Goal: Task Accomplishment & Management: Use online tool/utility

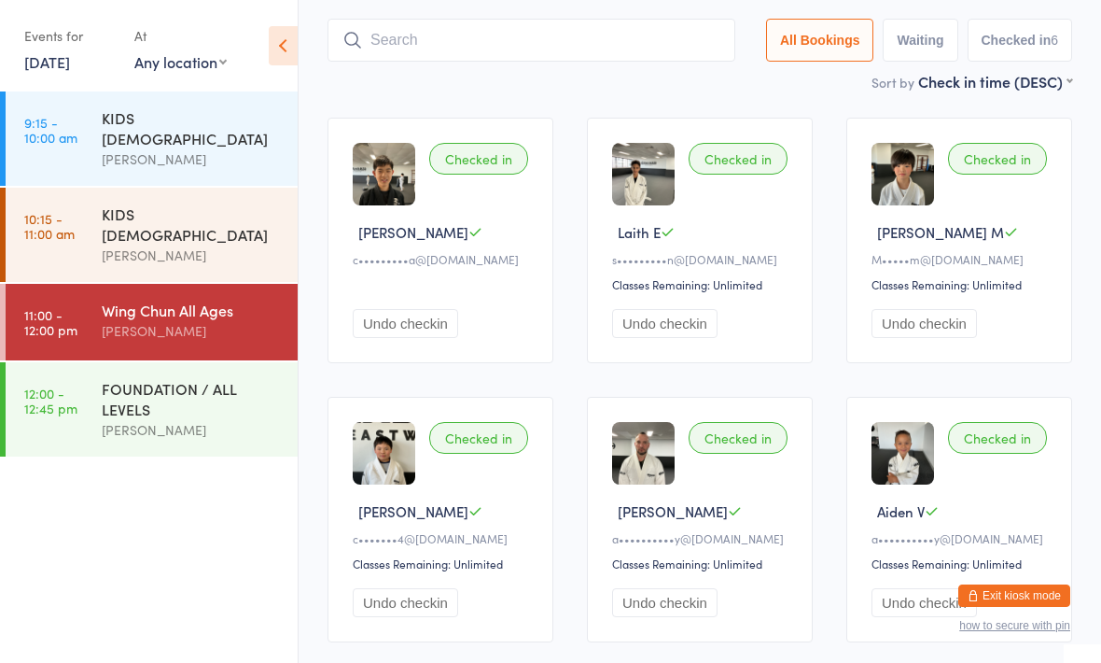
scroll to position [63, 0]
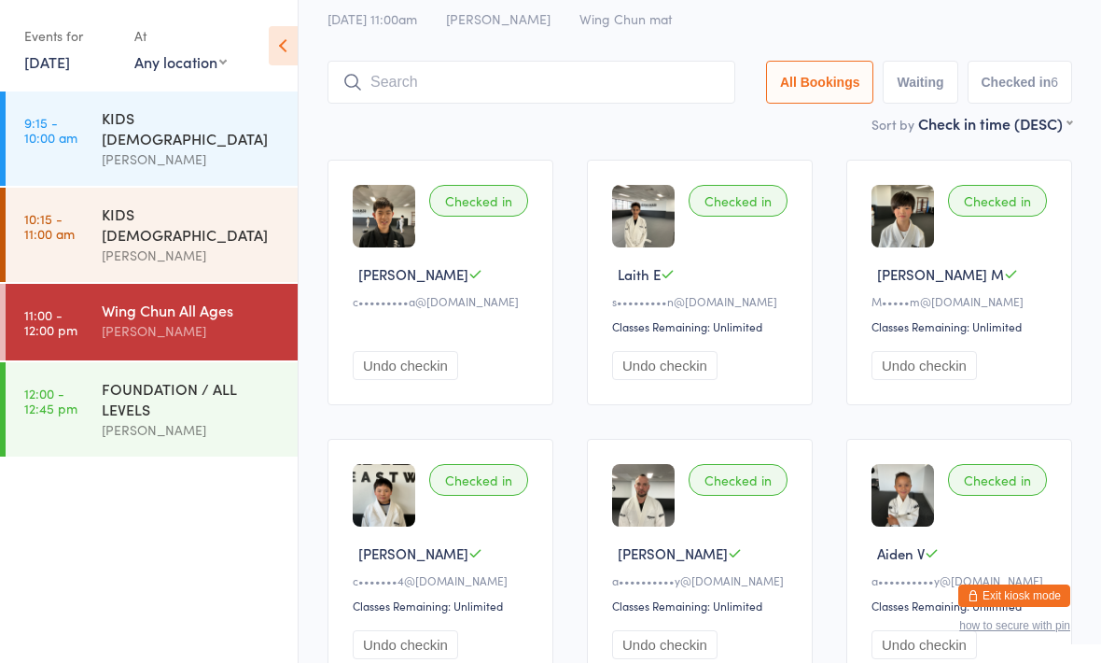
click at [657, 99] on input "search" at bounding box center [532, 82] width 408 height 43
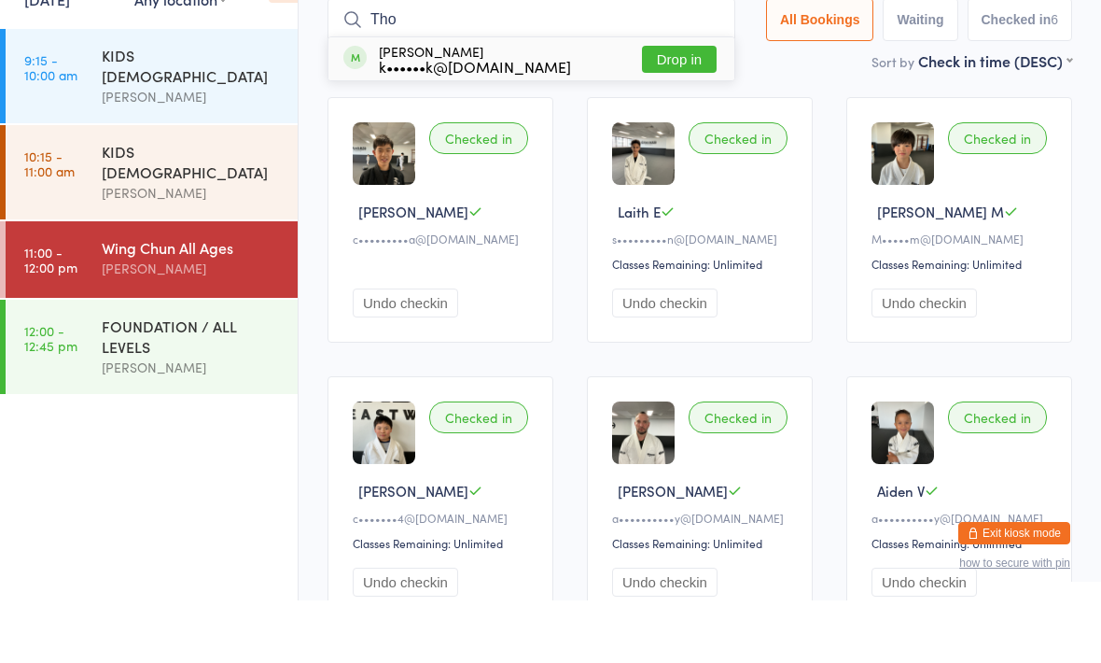
type input "Tho"
click at [665, 108] on button "Drop in" at bounding box center [679, 121] width 75 height 27
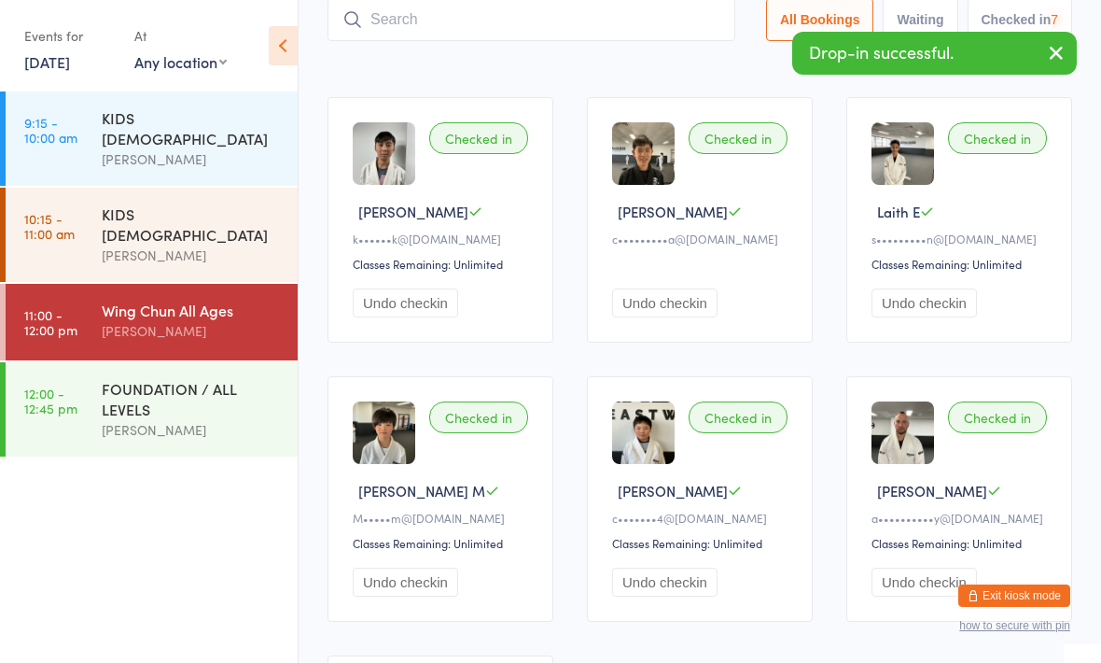
click at [283, 402] on div "FOUNDATION / ALL LEVELS [PERSON_NAME]" at bounding box center [200, 409] width 196 height 94
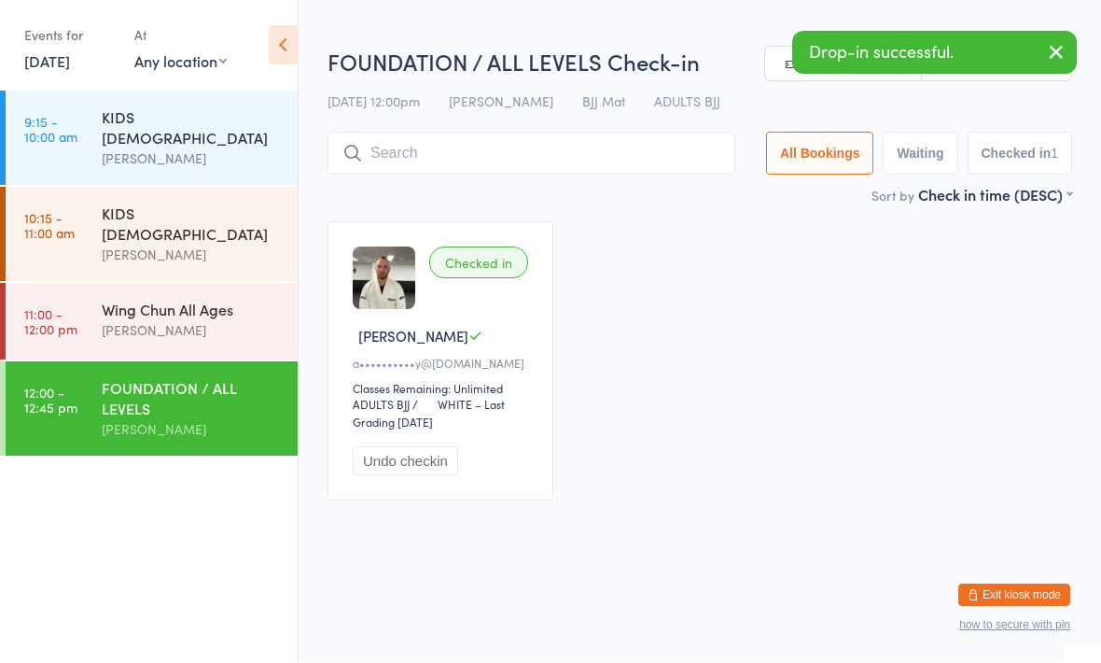
click at [592, 130] on div "FOUNDATION / ALL LEVELS Check-in [DATE] 12:00pm [PERSON_NAME] BJJ Mat ADULTS BJ…" at bounding box center [700, 116] width 745 height 138
click at [628, 135] on input "search" at bounding box center [532, 154] width 408 height 43
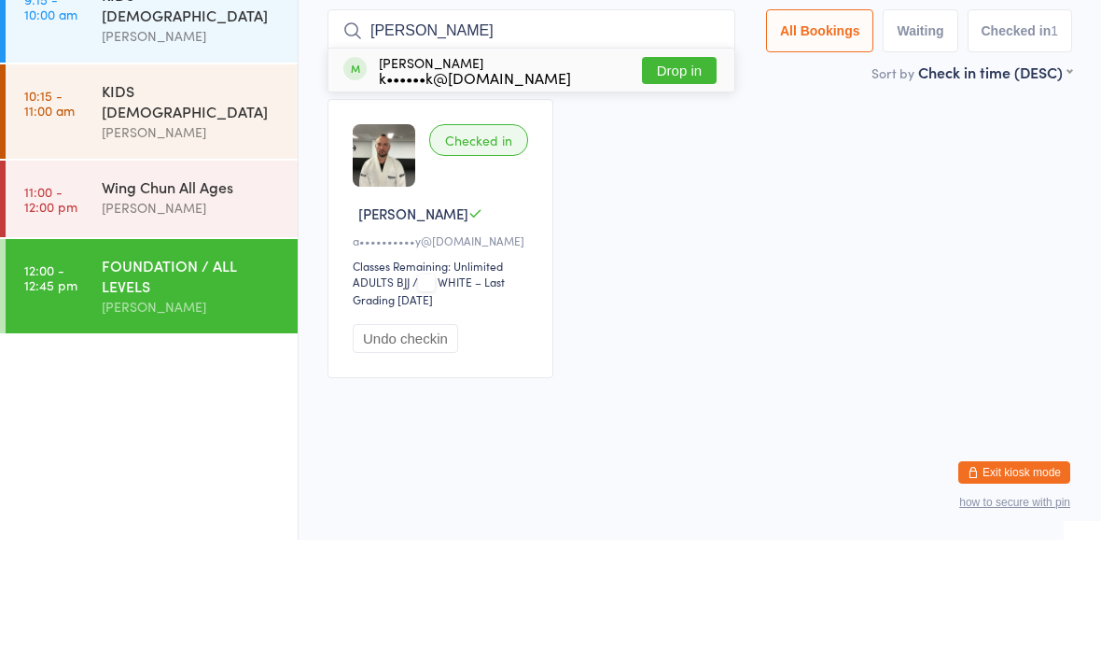
type input "[PERSON_NAME]"
click at [672, 180] on button "Drop in" at bounding box center [679, 193] width 75 height 27
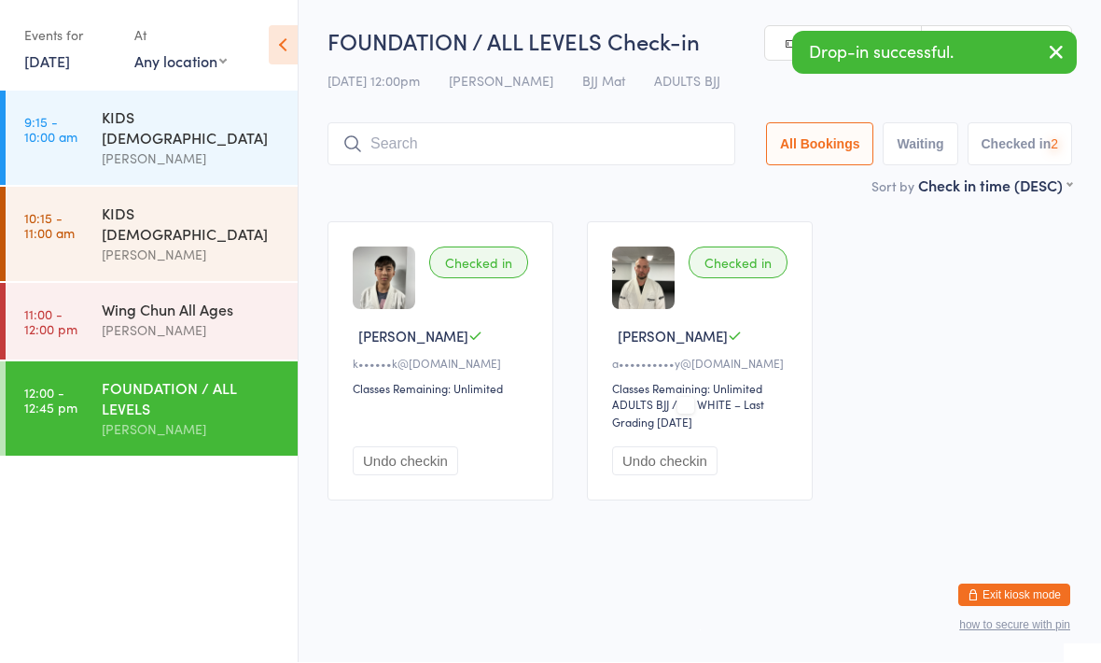
click at [593, 154] on input "search" at bounding box center [532, 144] width 408 height 43
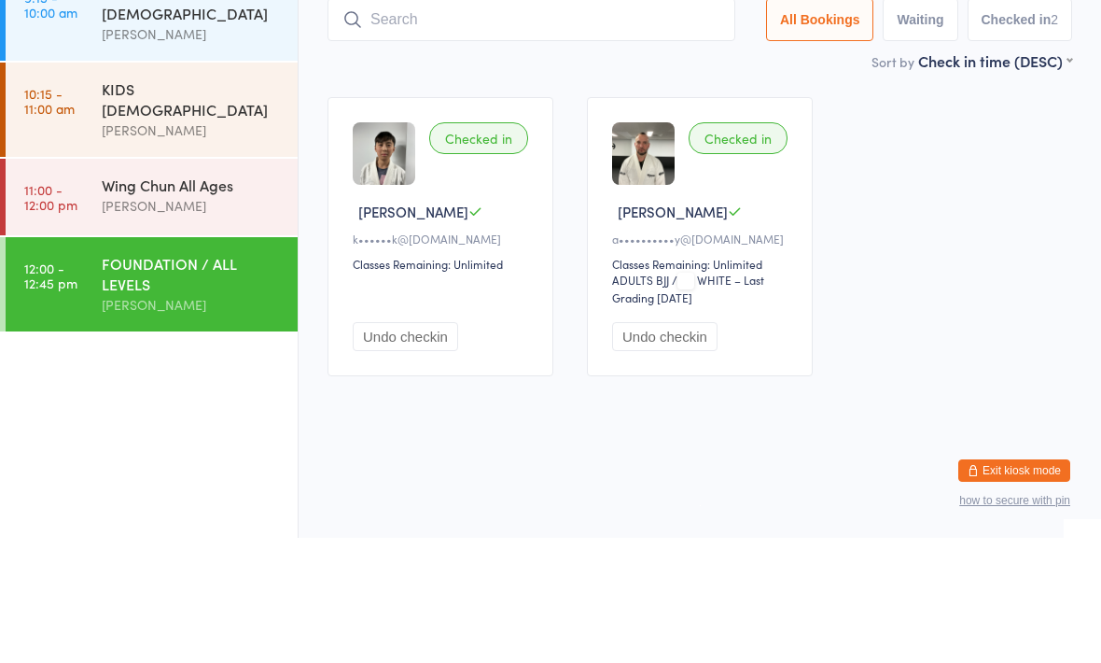
type input "O"
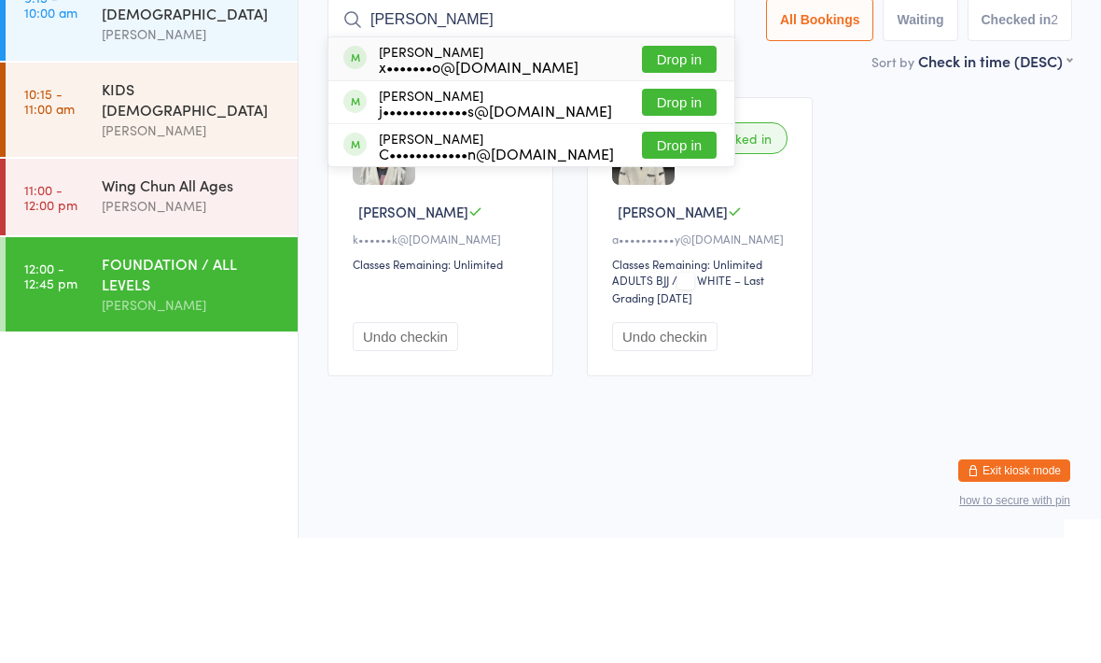
type input "[PERSON_NAME]"
click at [667, 171] on button "Drop in" at bounding box center [679, 184] width 75 height 27
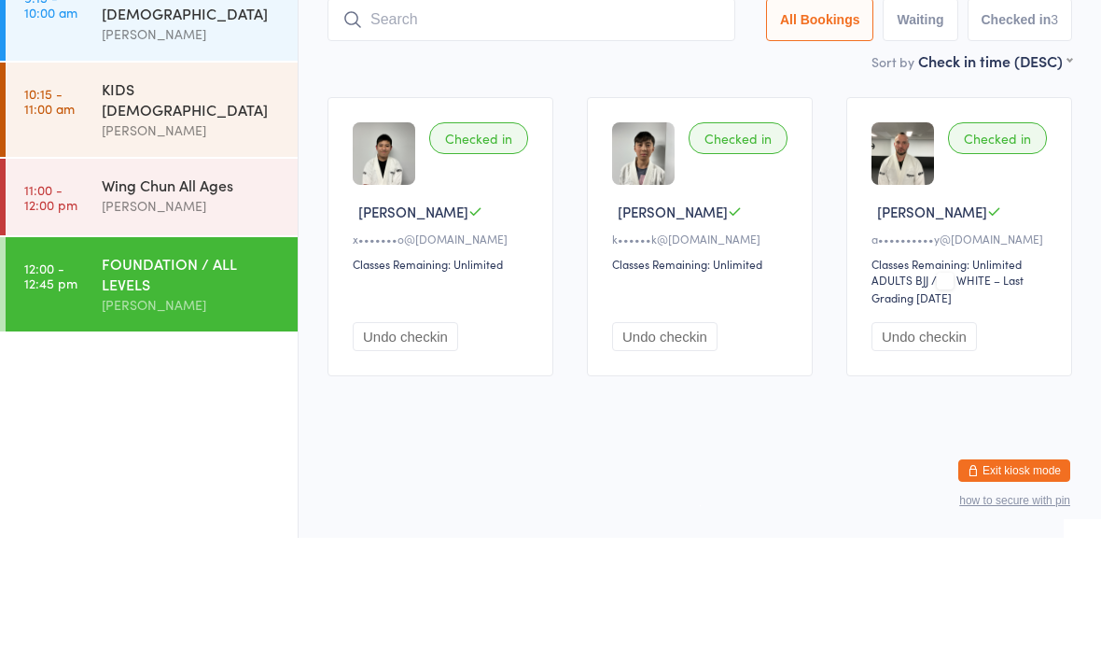
click at [211, 284] on div "Wing Chun All Ages [PERSON_NAME]" at bounding box center [200, 321] width 196 height 74
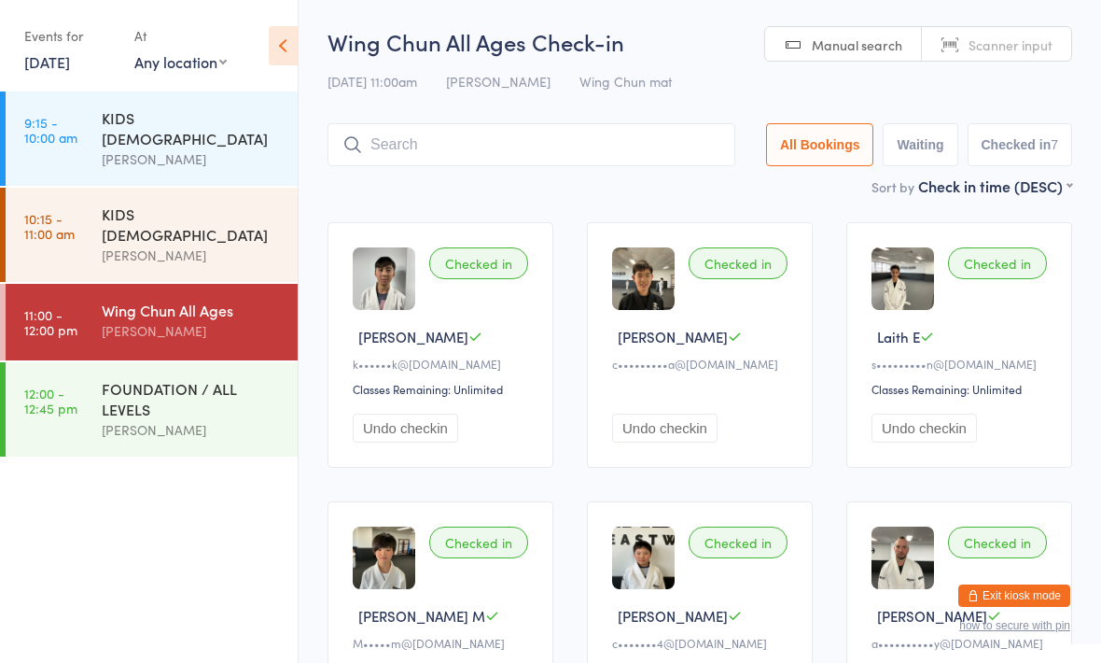
click at [557, 156] on input "search" at bounding box center [532, 144] width 408 height 43
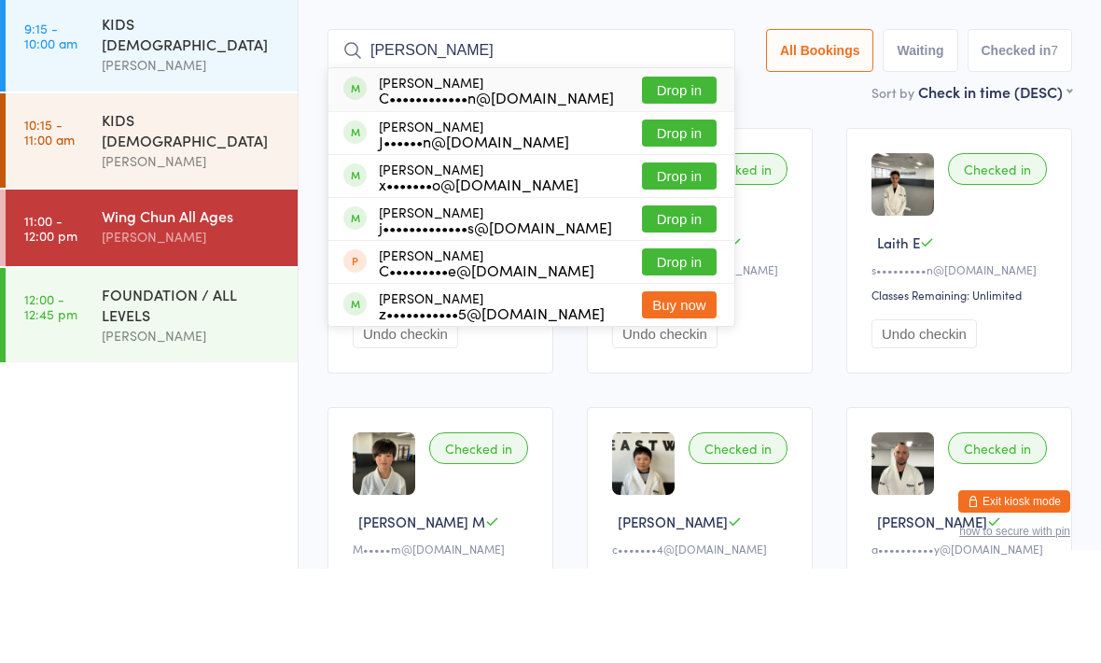
type input "[PERSON_NAME]"
click at [669, 257] on button "Drop in" at bounding box center [679, 270] width 75 height 27
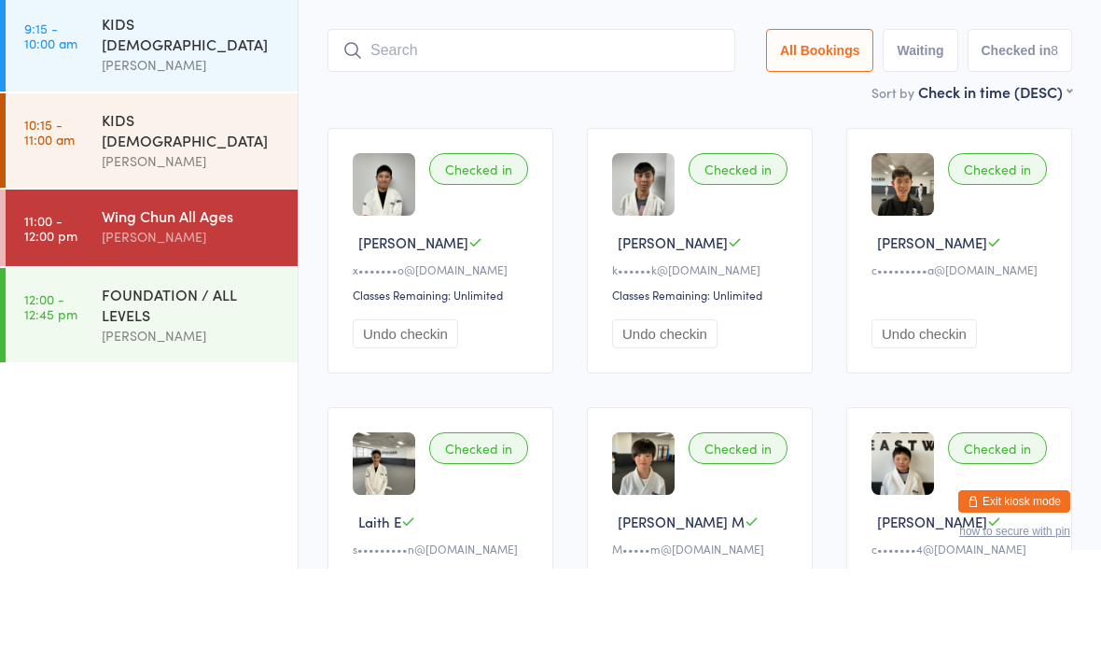
scroll to position [94, 0]
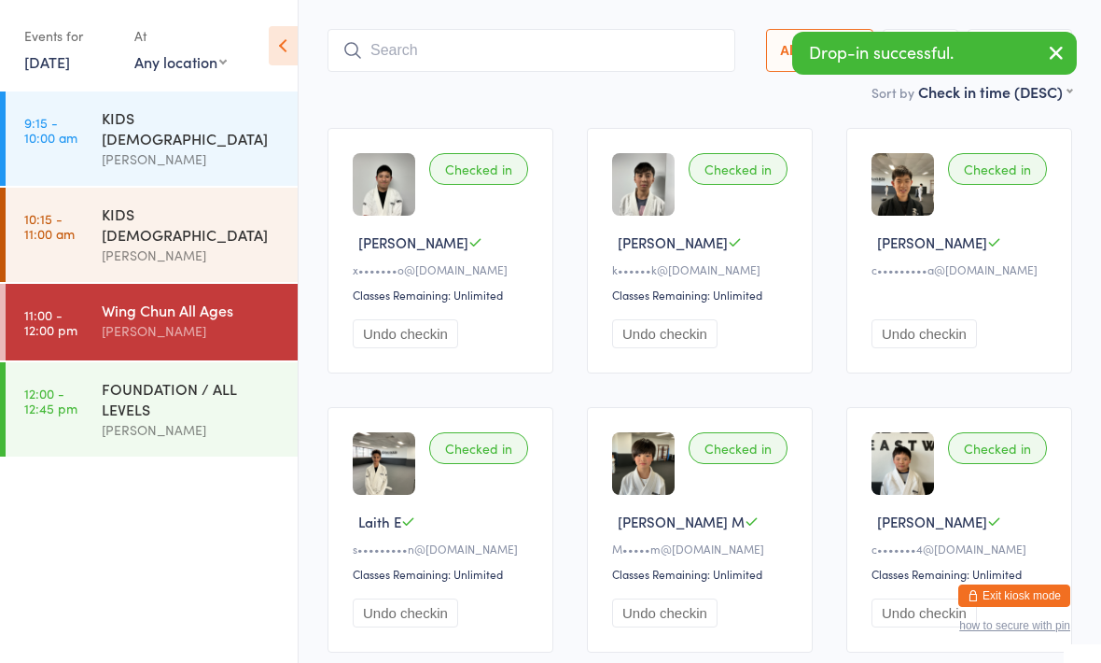
click at [234, 203] on div "KIDS [DEMOGRAPHIC_DATA]" at bounding box center [192, 223] width 180 height 41
